Goal: Information Seeking & Learning: Stay updated

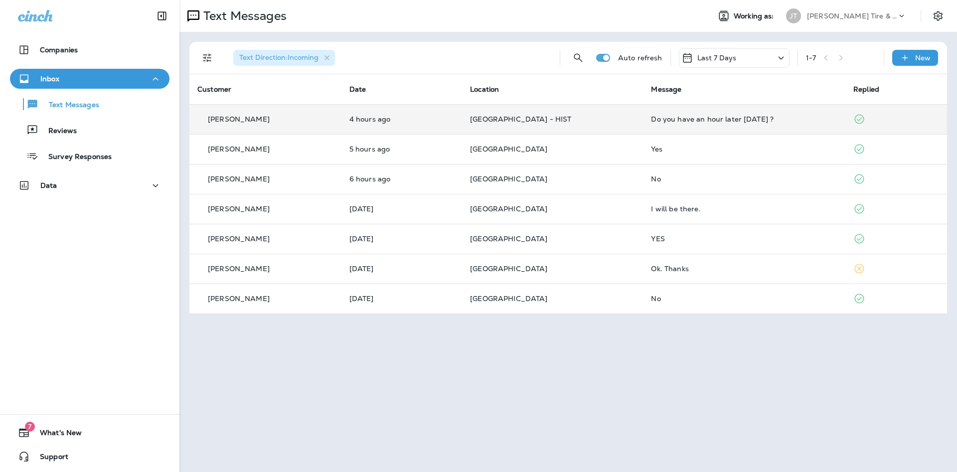
click at [722, 123] on td "Do you have an hour later [DATE] ?" at bounding box center [744, 119] width 202 height 30
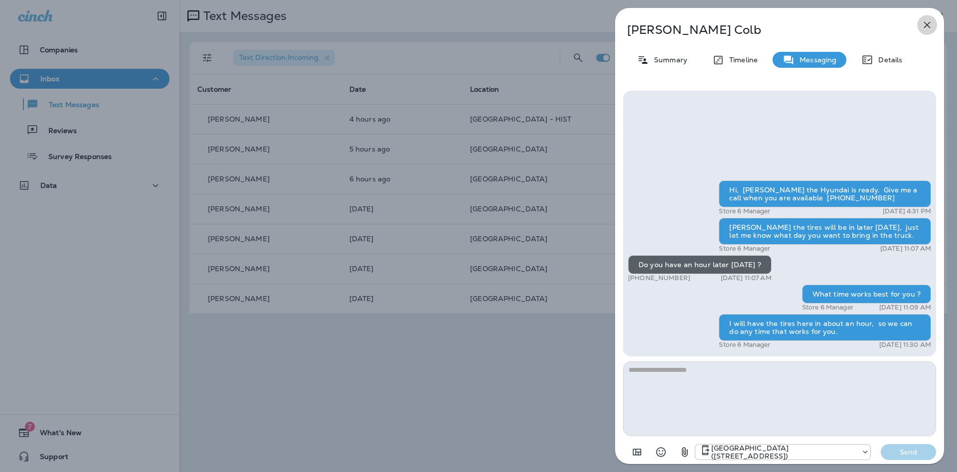
click at [929, 26] on icon "button" at bounding box center [927, 25] width 12 height 12
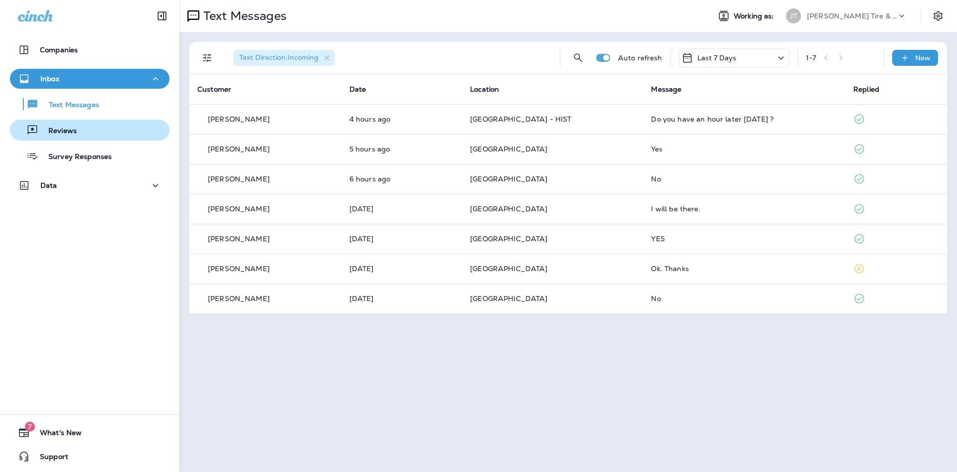
click at [62, 130] on p "Reviews" at bounding box center [57, 131] width 38 height 9
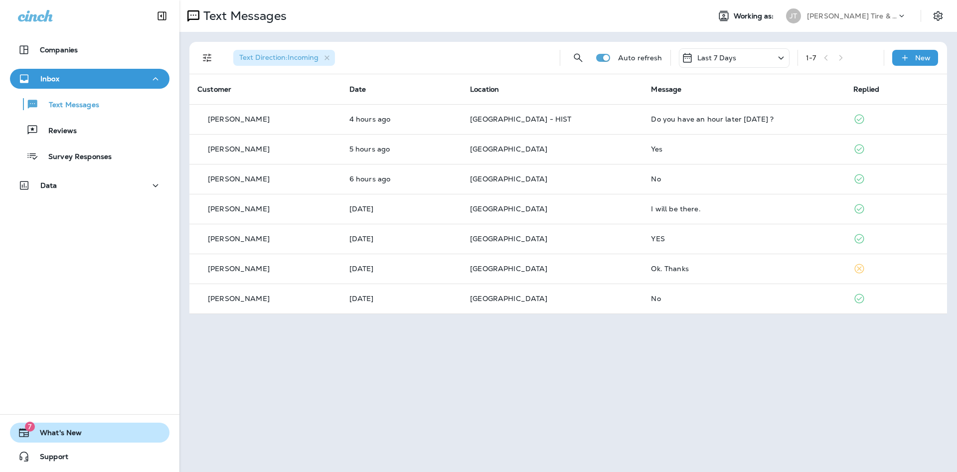
click at [36, 432] on span "What's New" at bounding box center [56, 435] width 52 height 12
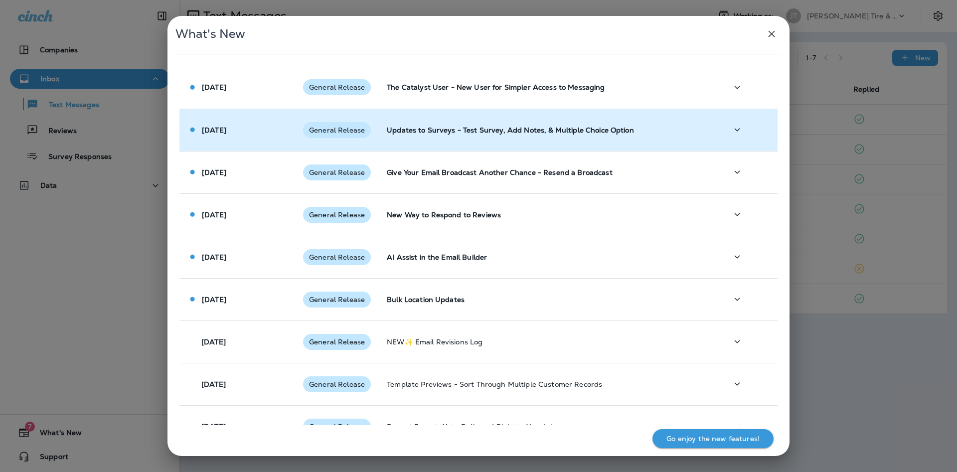
click at [585, 129] on p "Updates to Surveys - Test Survey, Add Notes, & Multiple Choice Option" at bounding box center [549, 130] width 324 height 8
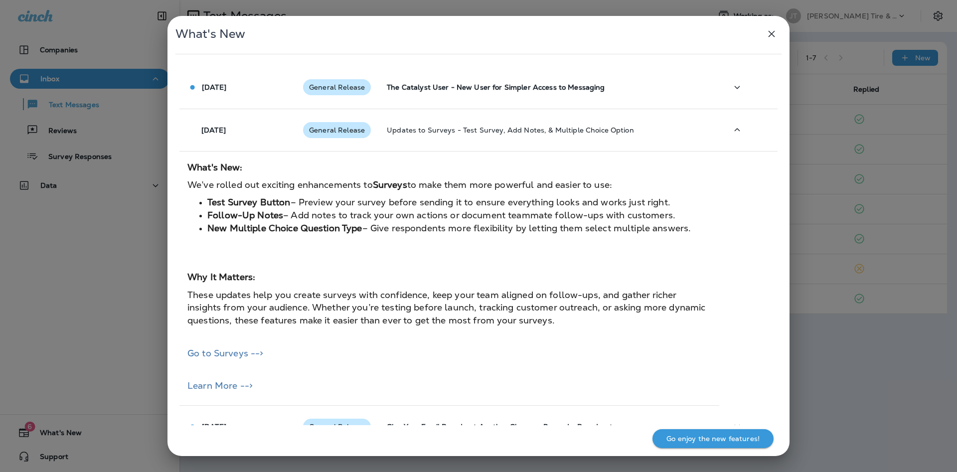
click at [768, 36] on icon "button" at bounding box center [771, 34] width 12 height 12
